Goal: Use online tool/utility: Utilize a website feature to perform a specific function

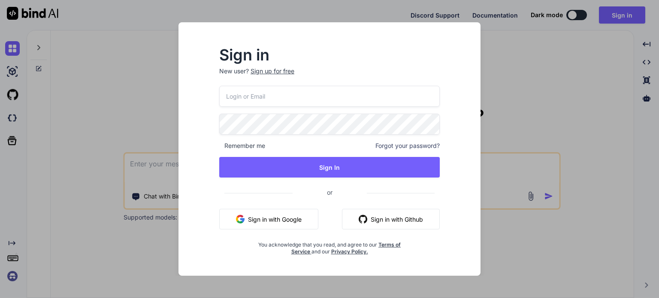
type textarea "x"
click at [278, 96] on input "email" at bounding box center [330, 96] width 222 height 21
type input "[EMAIL_ADDRESS][DOMAIN_NAME]"
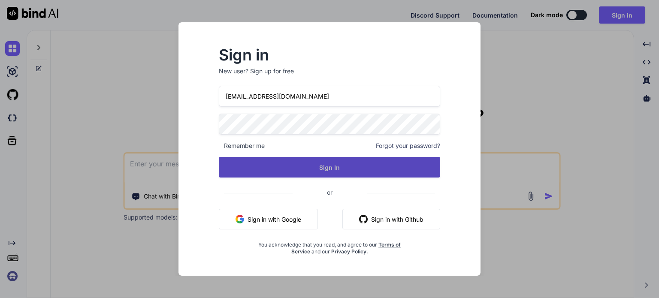
click at [326, 165] on button "Sign In" at bounding box center [330, 167] width 222 height 21
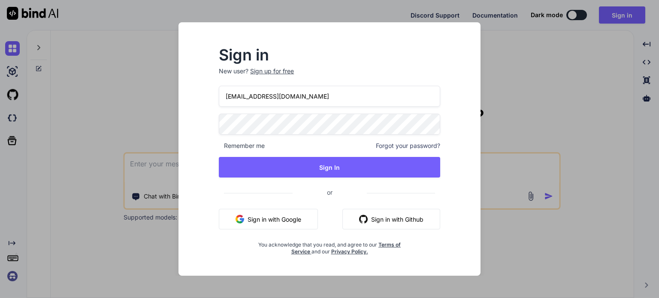
click at [204, 118] on div "Sign in New user? Sign up for free [EMAIL_ADDRESS][DOMAIN_NAME] Remember me For…" at bounding box center [329, 157] width 288 height 238
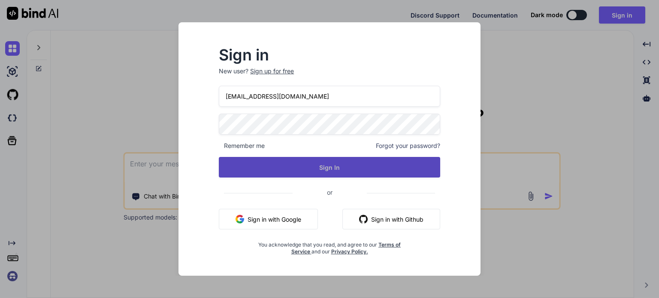
click at [321, 164] on button "Sign In" at bounding box center [330, 167] width 222 height 21
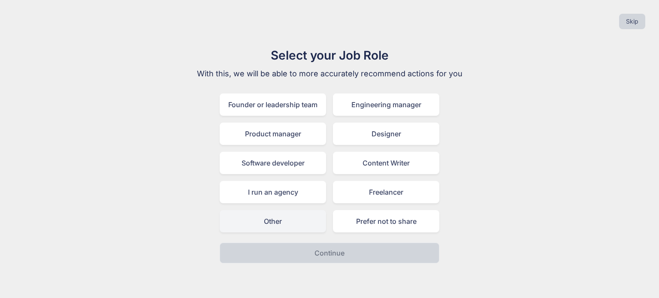
click at [285, 218] on div "Other" at bounding box center [273, 221] width 106 height 22
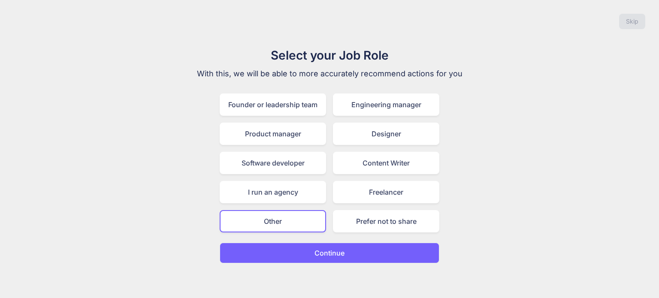
click at [337, 248] on p "Continue" at bounding box center [330, 253] width 30 height 10
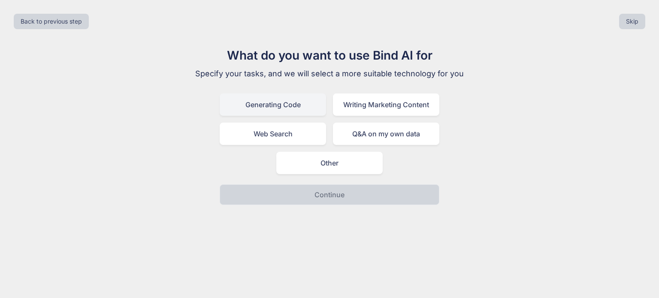
click at [292, 105] on div "Generating Code" at bounding box center [273, 105] width 106 height 22
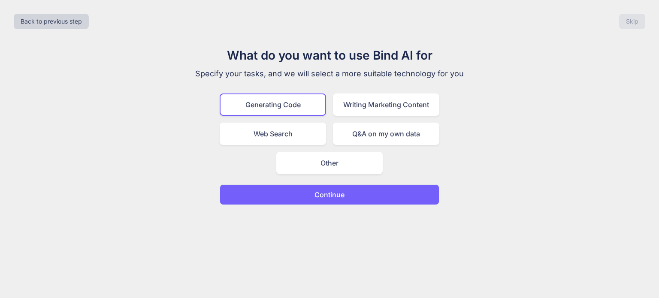
click at [358, 192] on button "Continue" at bounding box center [330, 195] width 220 height 21
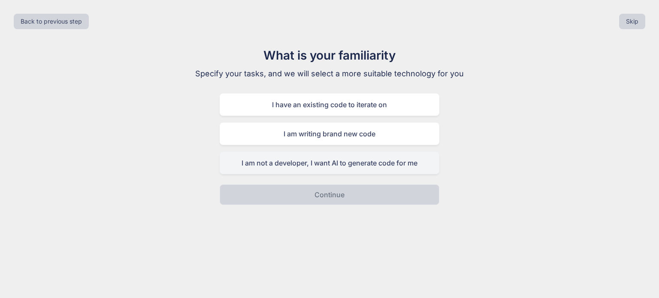
click at [330, 162] on div "I am not a developer, I want AI to generate code for me" at bounding box center [330, 163] width 220 height 22
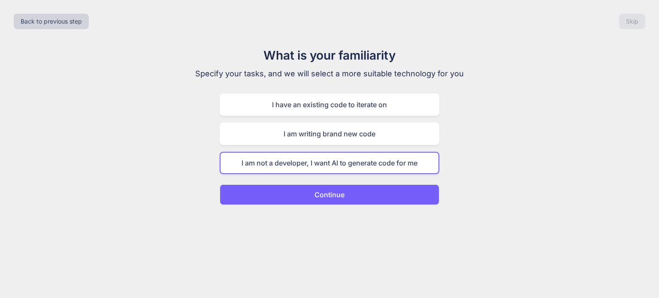
click at [337, 193] on p "Continue" at bounding box center [330, 195] width 30 height 10
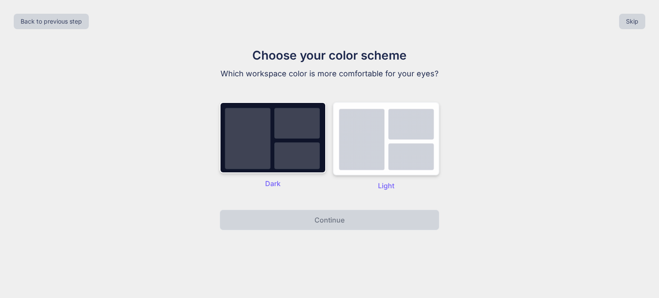
click at [367, 135] on img at bounding box center [386, 138] width 106 height 73
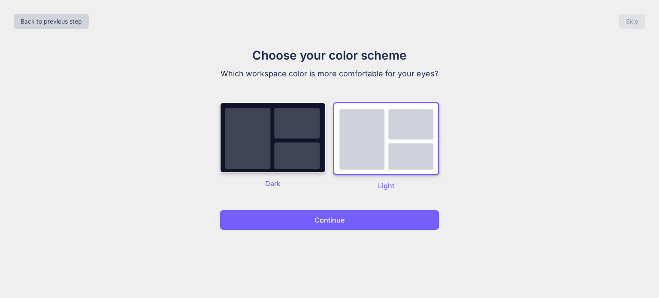
click at [413, 124] on img at bounding box center [386, 138] width 106 height 73
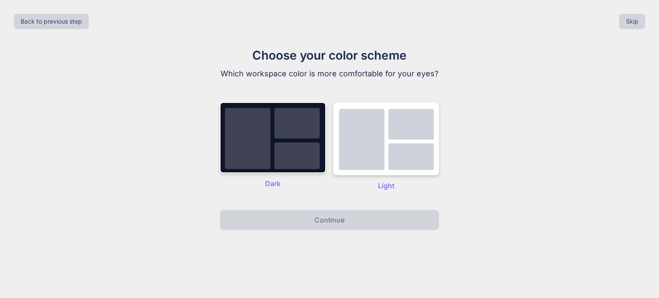
click at [365, 149] on img at bounding box center [386, 138] width 106 height 73
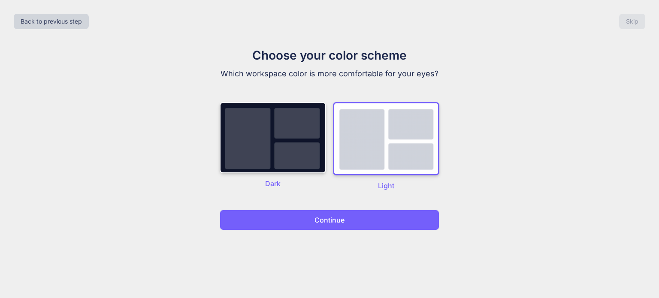
click at [342, 219] on p "Continue" at bounding box center [330, 220] width 30 height 10
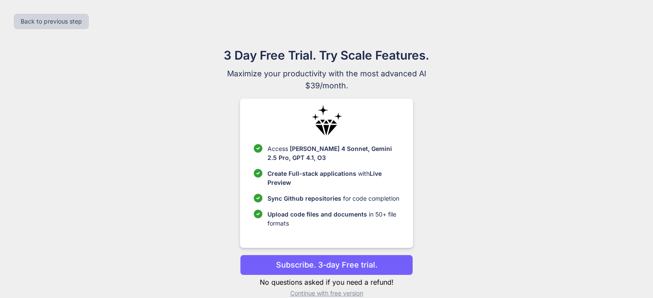
scroll to position [13, 0]
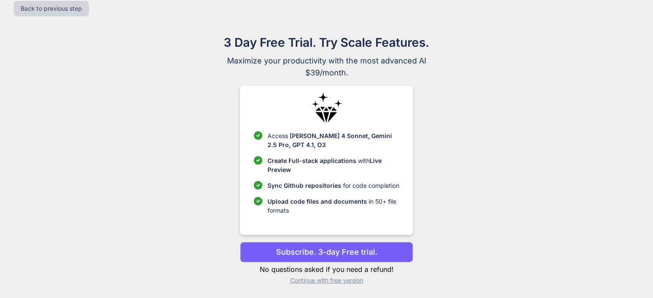
click at [320, 279] on p "Continue with free version" at bounding box center [326, 280] width 173 height 9
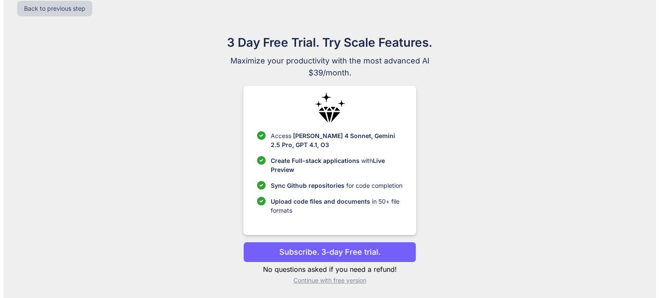
scroll to position [0, 0]
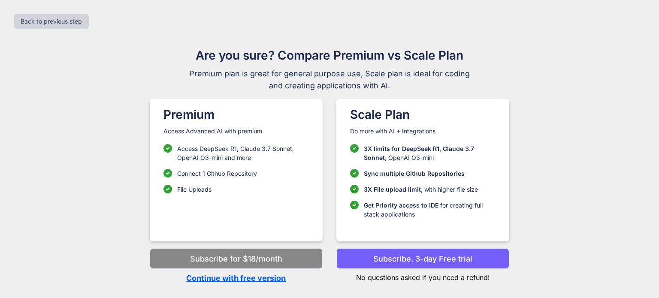
click at [267, 278] on p "Continue with free version" at bounding box center [236, 279] width 173 height 12
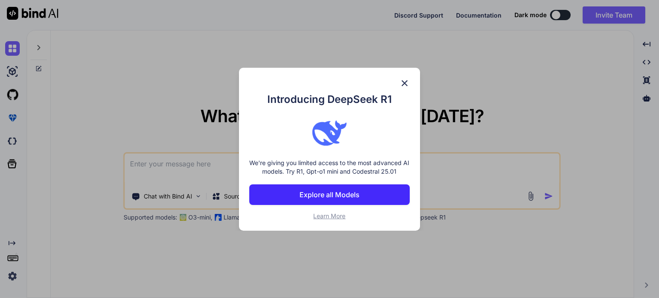
click at [405, 80] on img at bounding box center [405, 83] width 10 height 10
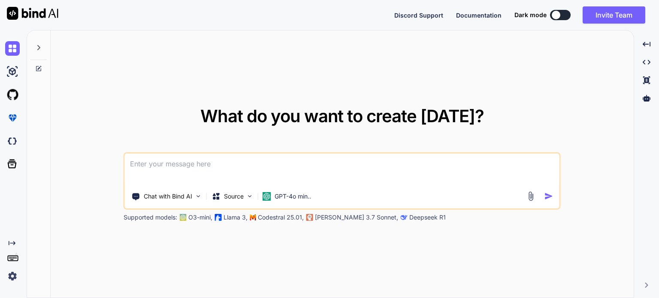
click at [190, 164] on textarea at bounding box center [342, 170] width 435 height 32
paste textarea "Loremipsu: Dolorsi a cons-ad-elit Seddoe temp inc UT-labore etdolorema al Enima…"
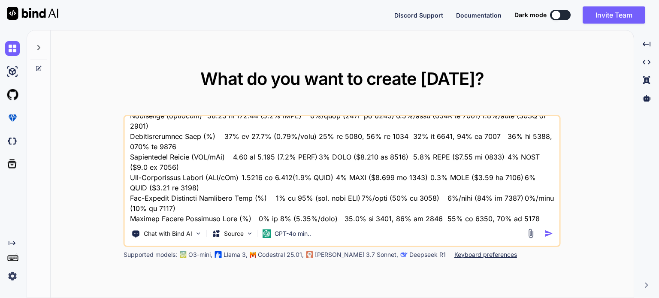
scroll to position [1279, 0]
type textarea "Loremipsu: Dolorsi a cons-ad-elit Seddoe temp inc UT-labore etdolorema al Enima…"
click at [549, 232] on img "button" at bounding box center [549, 233] width 9 height 9
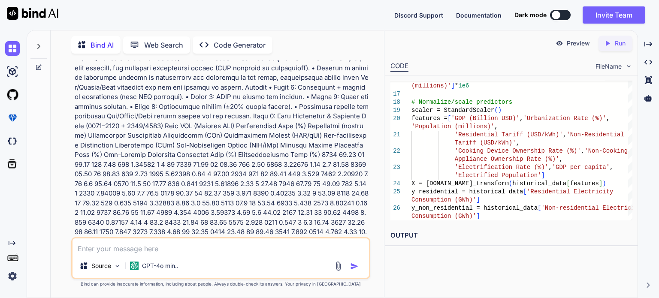
scroll to position [453, 0]
click at [165, 251] on textarea at bounding box center [221, 246] width 297 height 15
type textarea "please follow the step by step detail code"
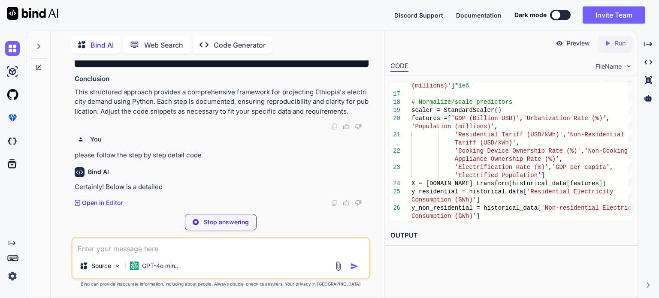
scroll to position [2620, 0]
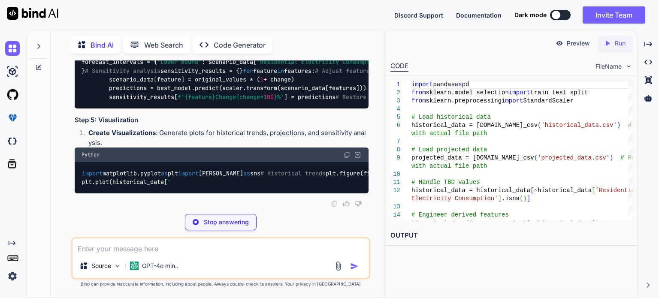
click at [194, 252] on textarea at bounding box center [221, 246] width 297 height 15
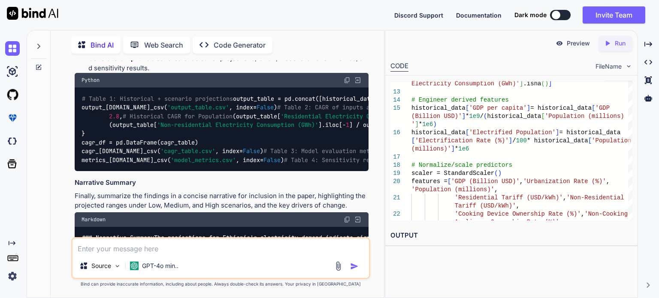
scroll to position [0, 0]
drag, startPoint x: 89, startPoint y: 136, endPoint x: 158, endPoint y: 134, distance: 69.1
copy span "Load historical data"
click at [154, 249] on textarea at bounding box center [221, 246] width 297 height 15
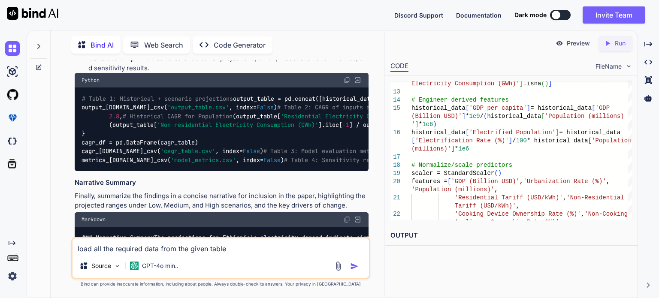
type textarea "load all the required data from the given tables"
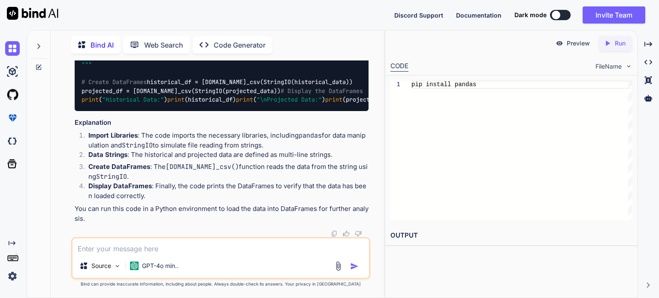
scroll to position [5149, 0]
click at [161, 252] on textarea at bounding box center [221, 246] width 297 height 15
paste textarea "Lore Ipsumdolors • Ametconsec Adip (8507–9933): Elitsedd eiu temporinc utlabor:…"
type textarea "loremi dol sitam consectetu ad elit seddoei "Temp Incididuntu • Laboreetdo Magn…"
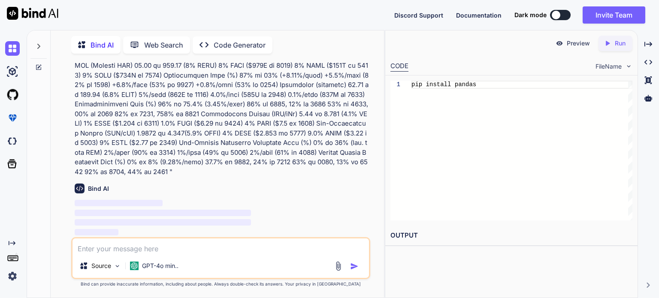
scroll to position [5484, 0]
